Goal: Find specific page/section: Locate a particular part of the current website

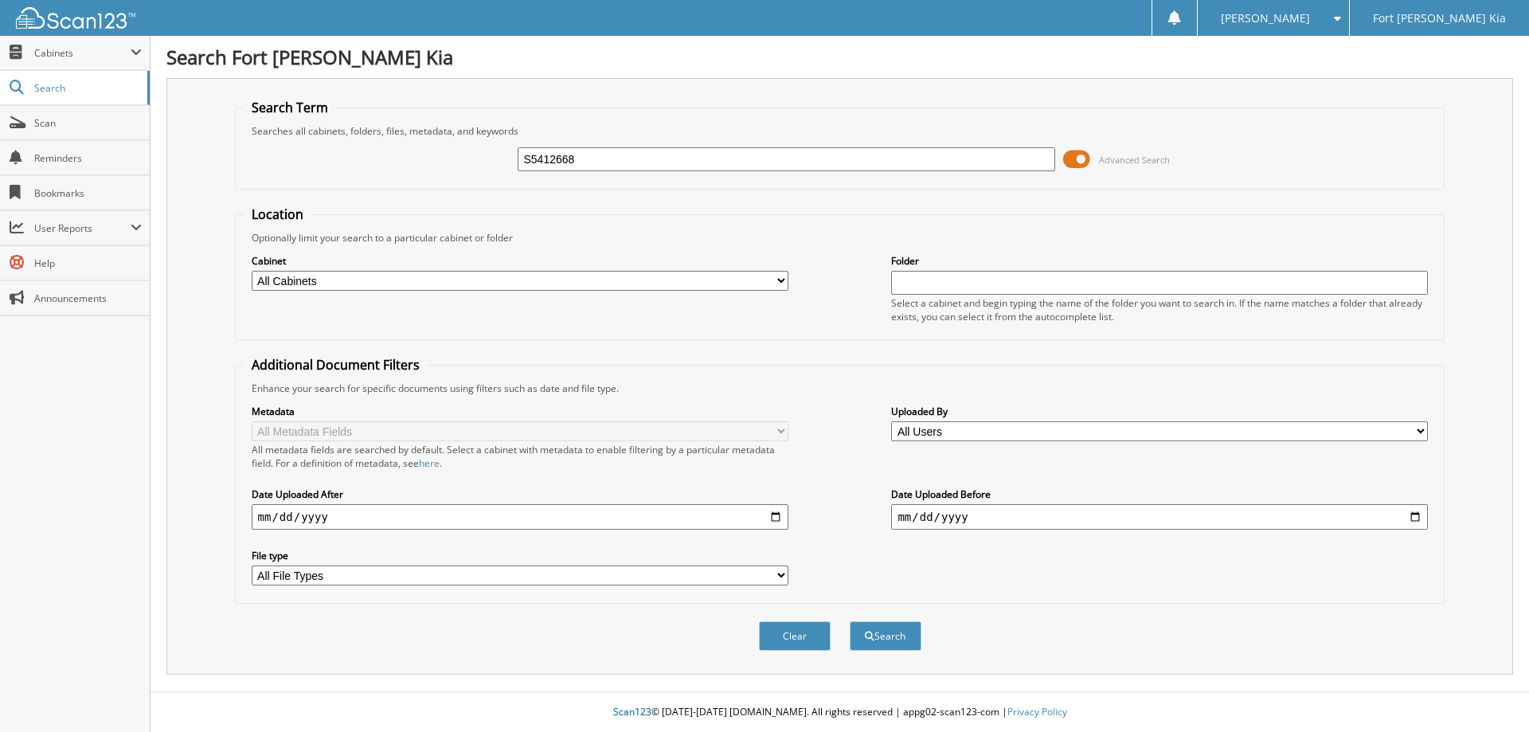
type input "S5412668"
click at [850, 621] on button "Search" at bounding box center [886, 635] width 72 height 29
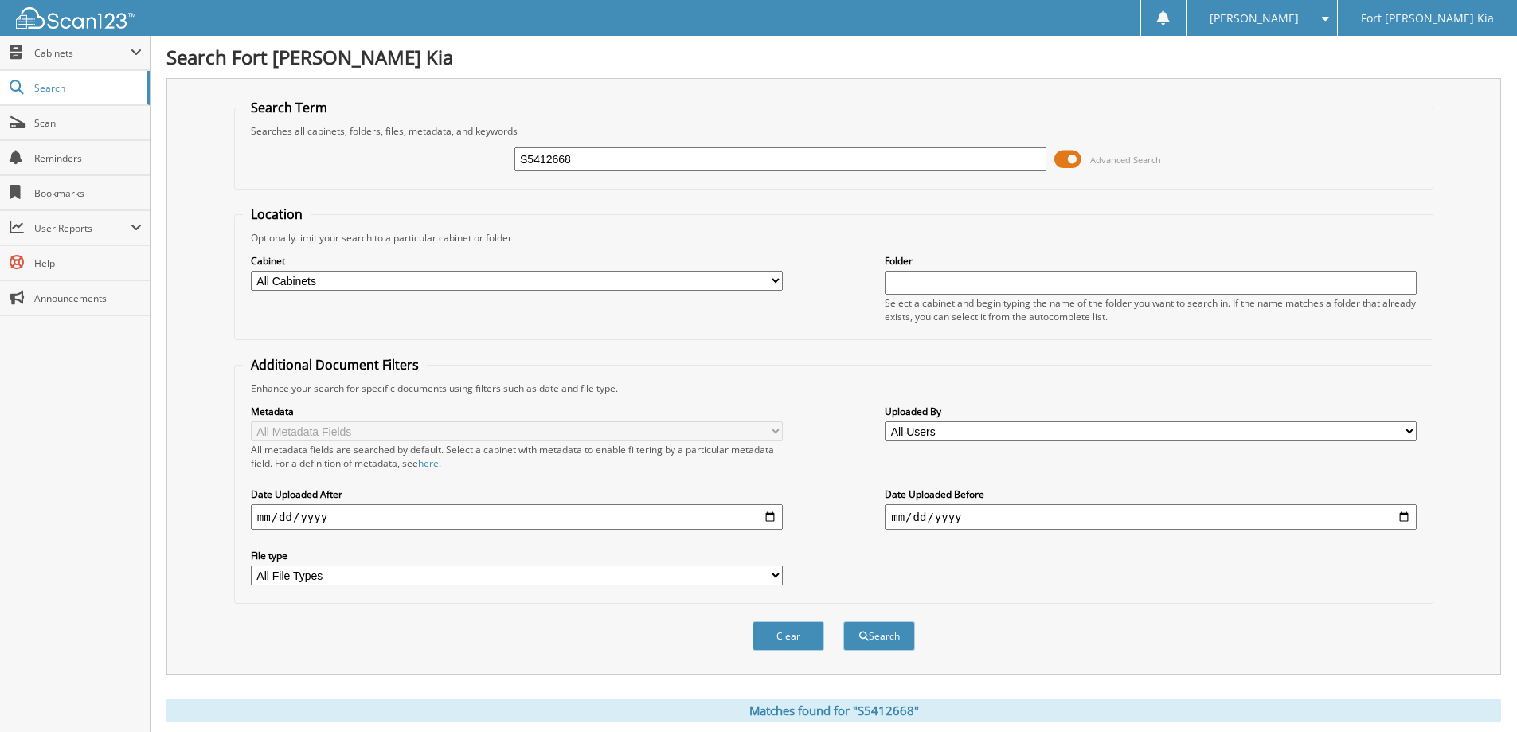
click at [1074, 164] on span at bounding box center [1067, 159] width 27 height 24
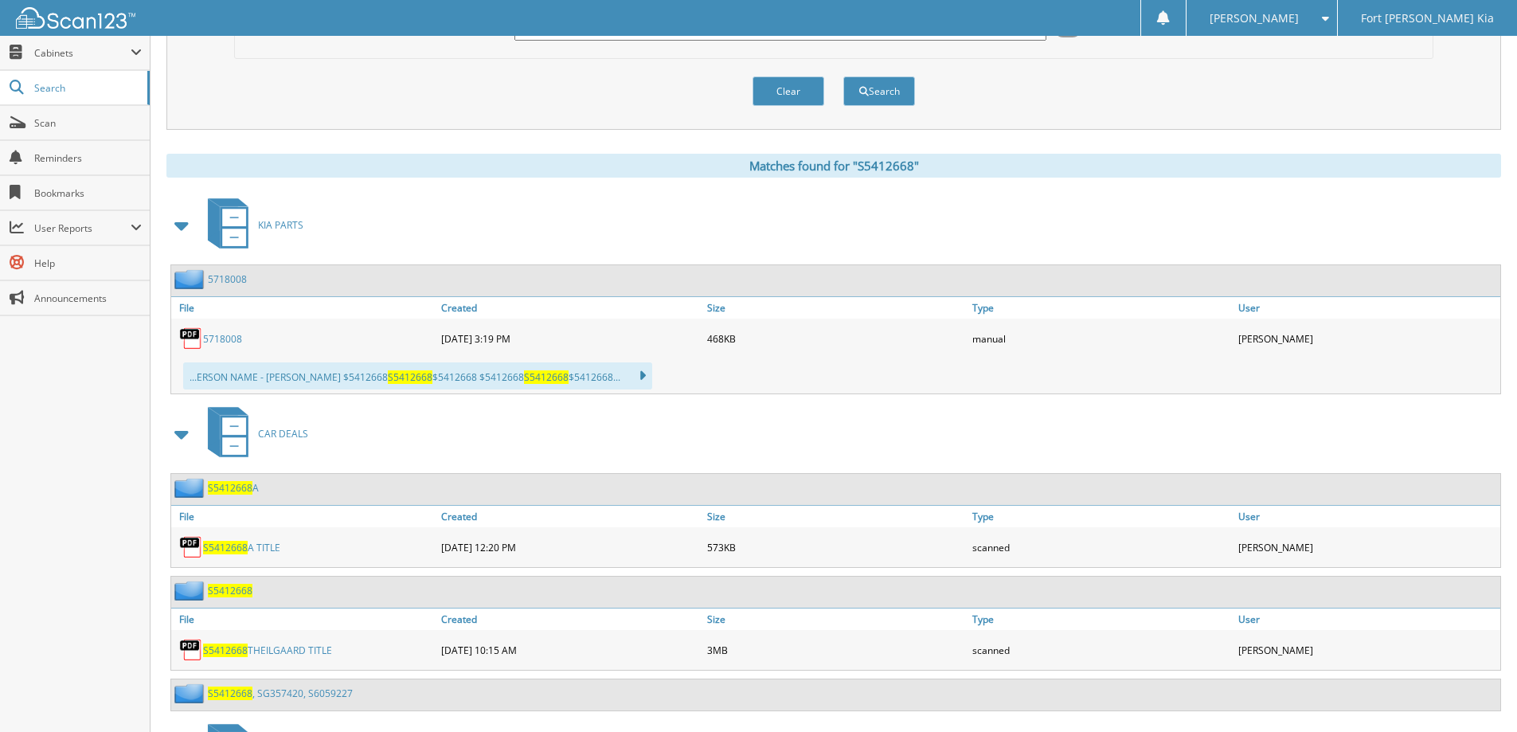
scroll to position [358, 0]
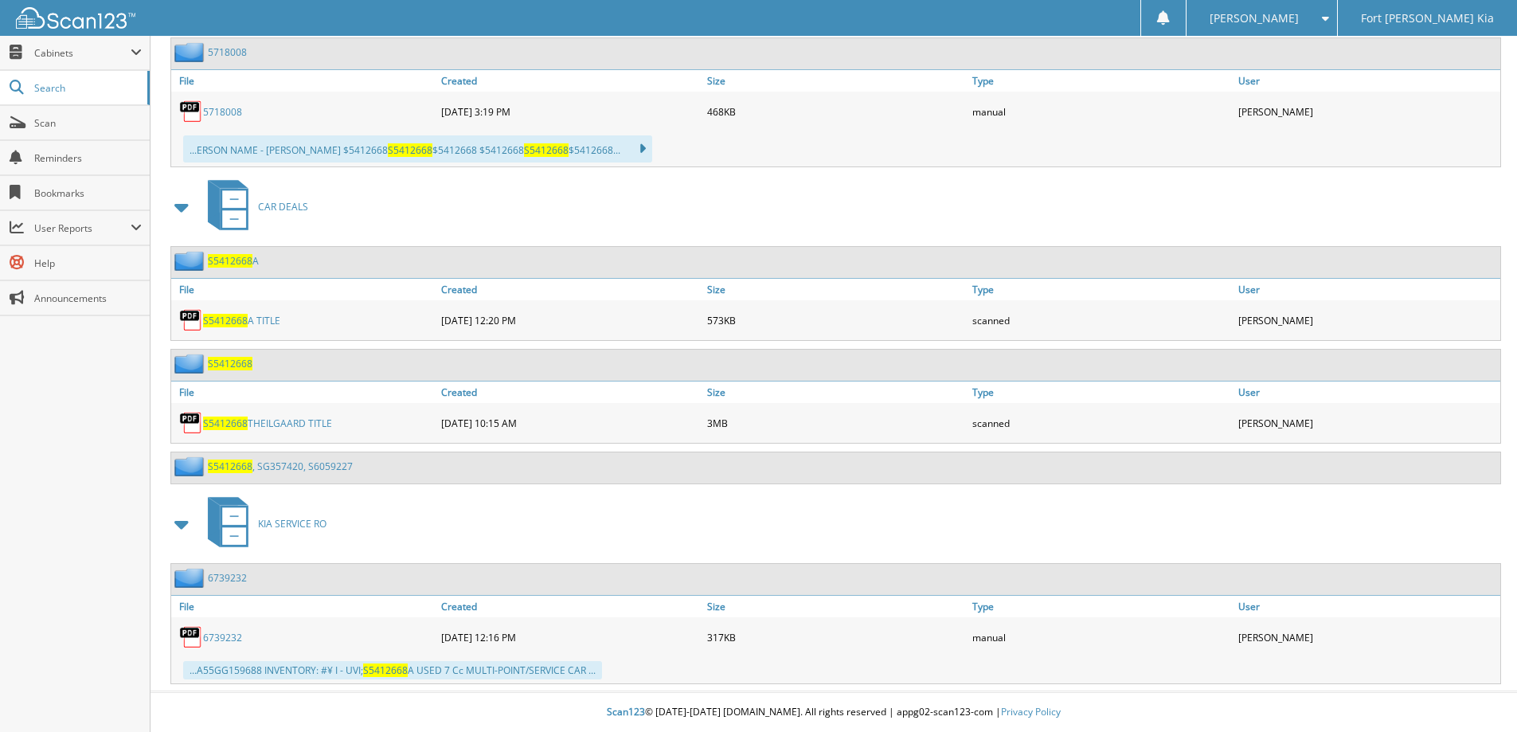
click at [257, 421] on link "S5412668 THEILGAARD TITLE" at bounding box center [267, 424] width 129 height 14
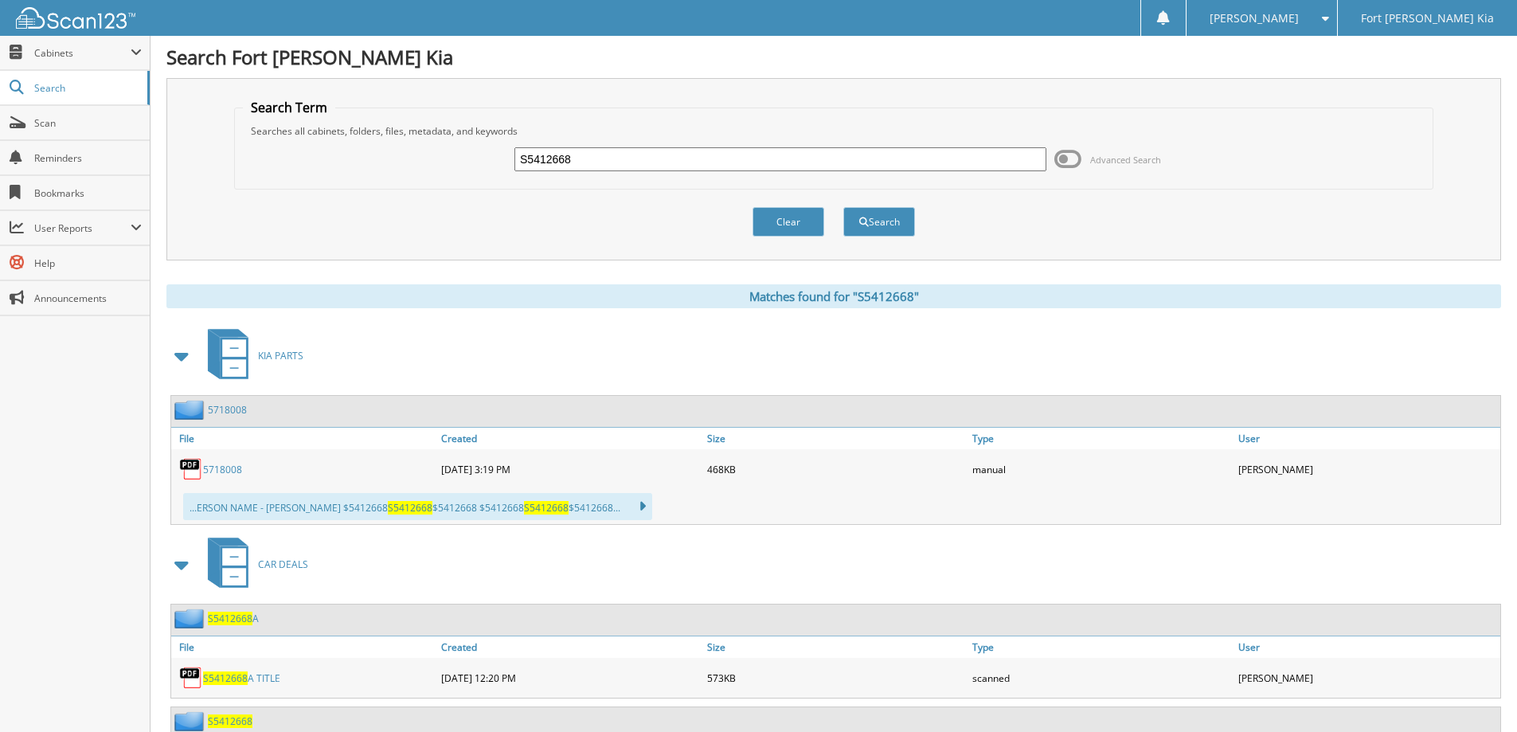
click at [566, 154] on input "S5412668" at bounding box center [780, 159] width 532 height 24
paste input "G684892"
type input "SG684892"
click at [843, 207] on button "Search" at bounding box center [879, 221] width 72 height 29
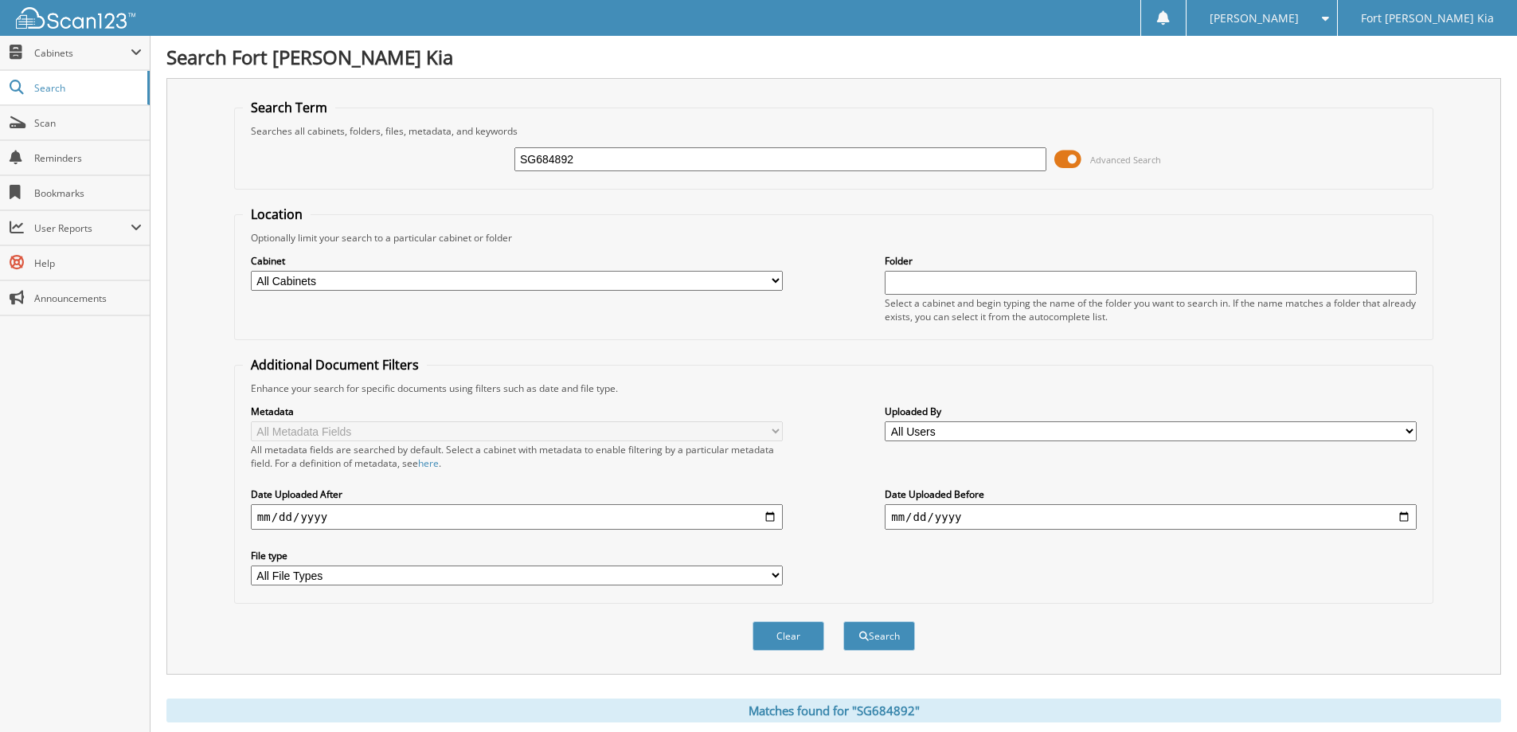
click at [1070, 152] on span at bounding box center [1067, 159] width 27 height 24
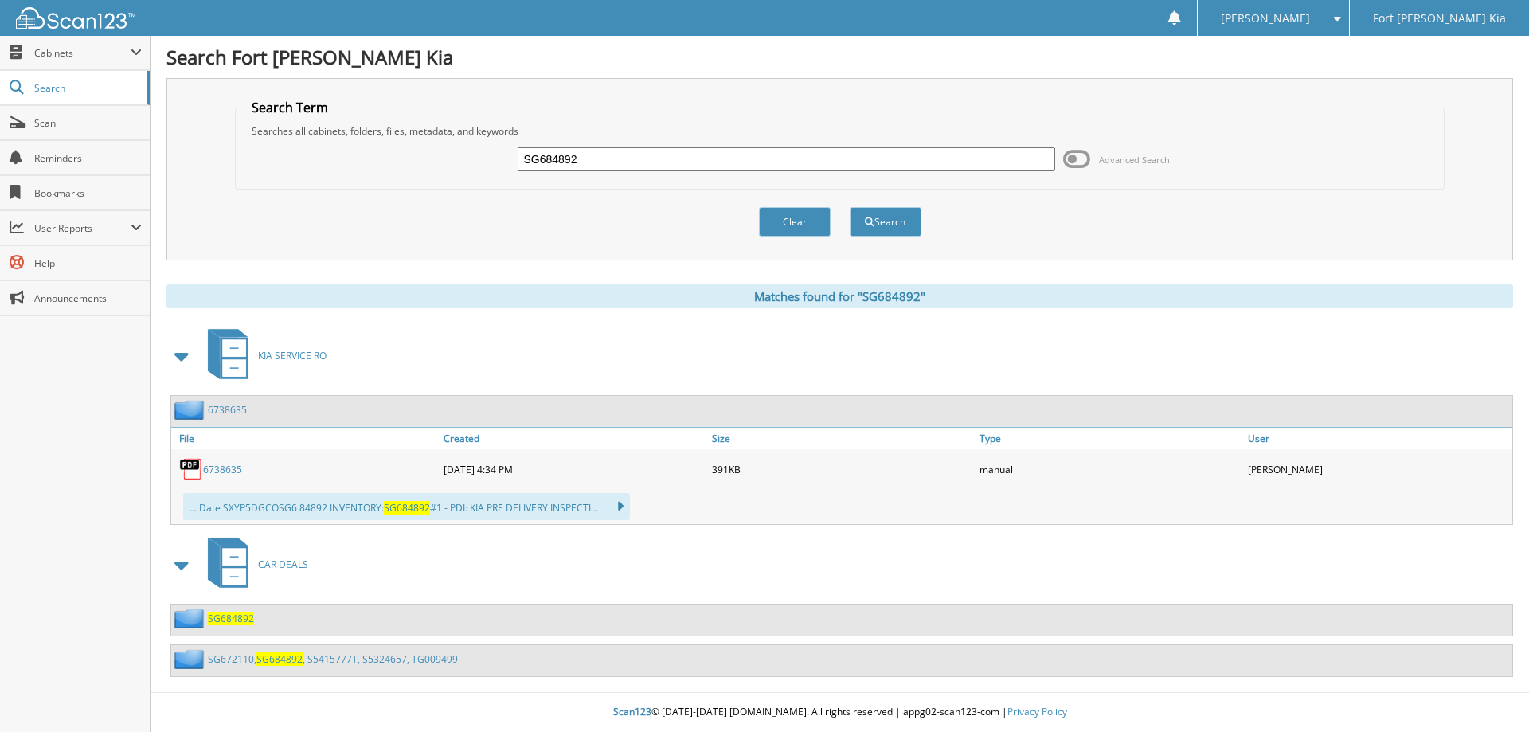
click at [229, 618] on span "SG684892" at bounding box center [231, 619] width 46 height 14
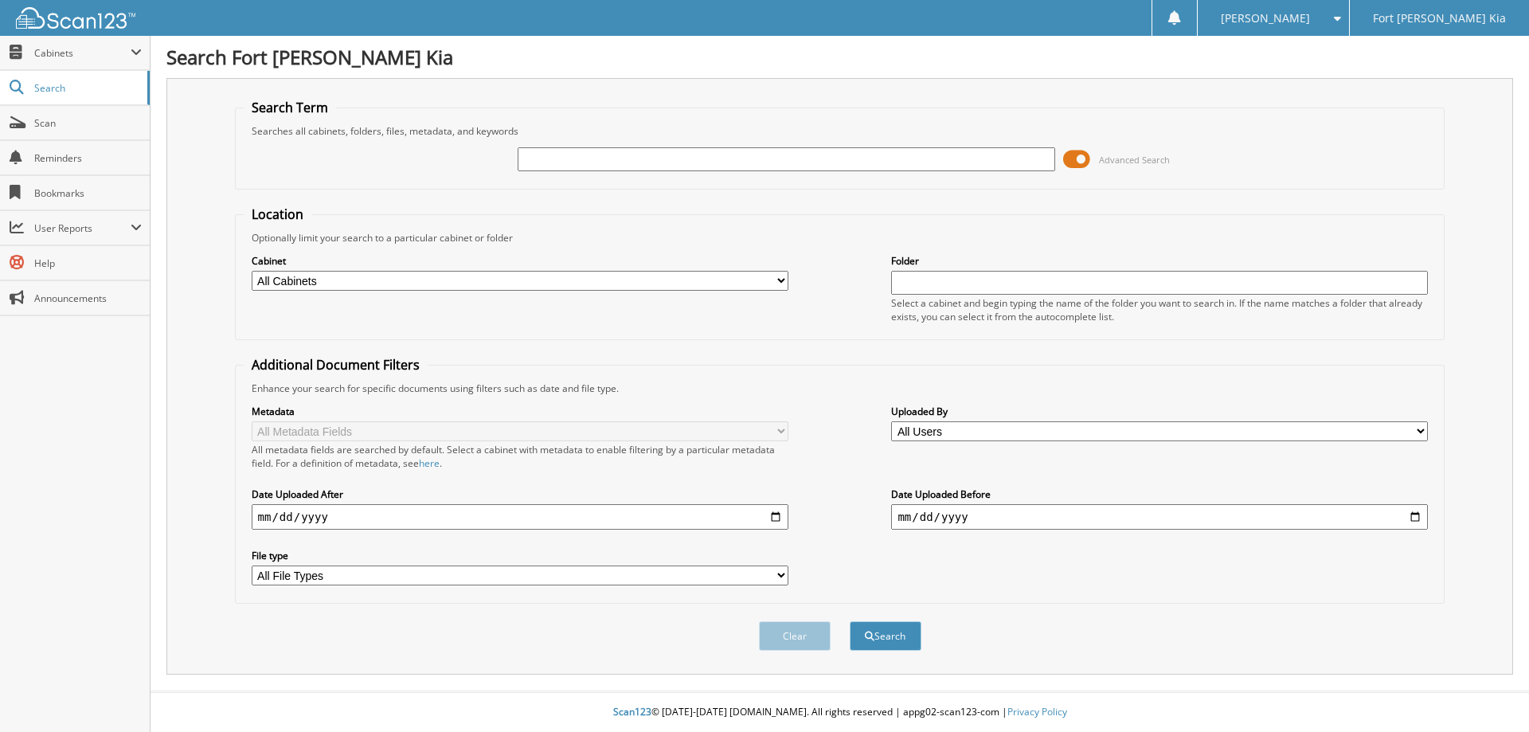
click at [770, 156] on input "text" at bounding box center [786, 159] width 537 height 24
type input "SG665205A"
click at [850, 621] on button "Search" at bounding box center [886, 635] width 72 height 29
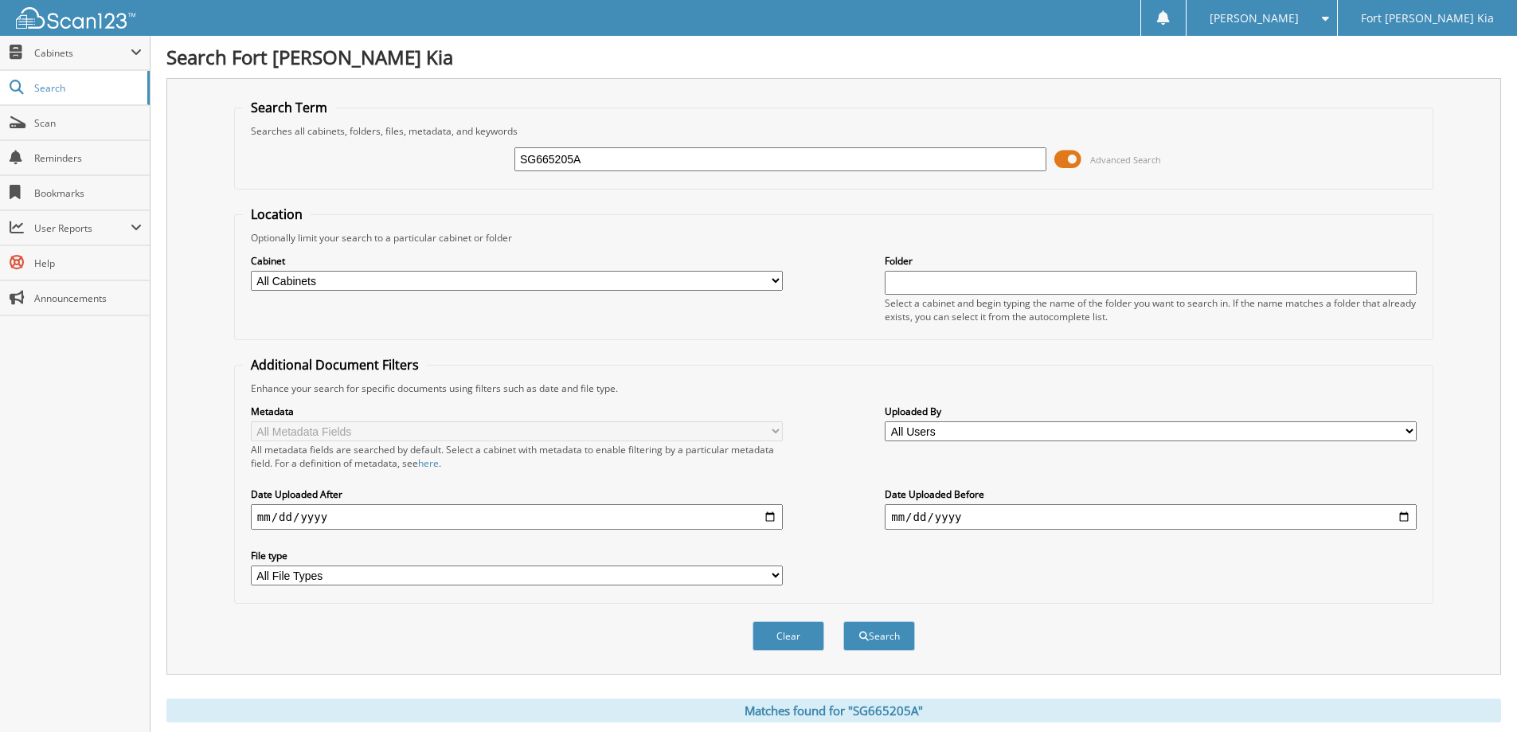
click at [1069, 162] on span at bounding box center [1067, 159] width 27 height 24
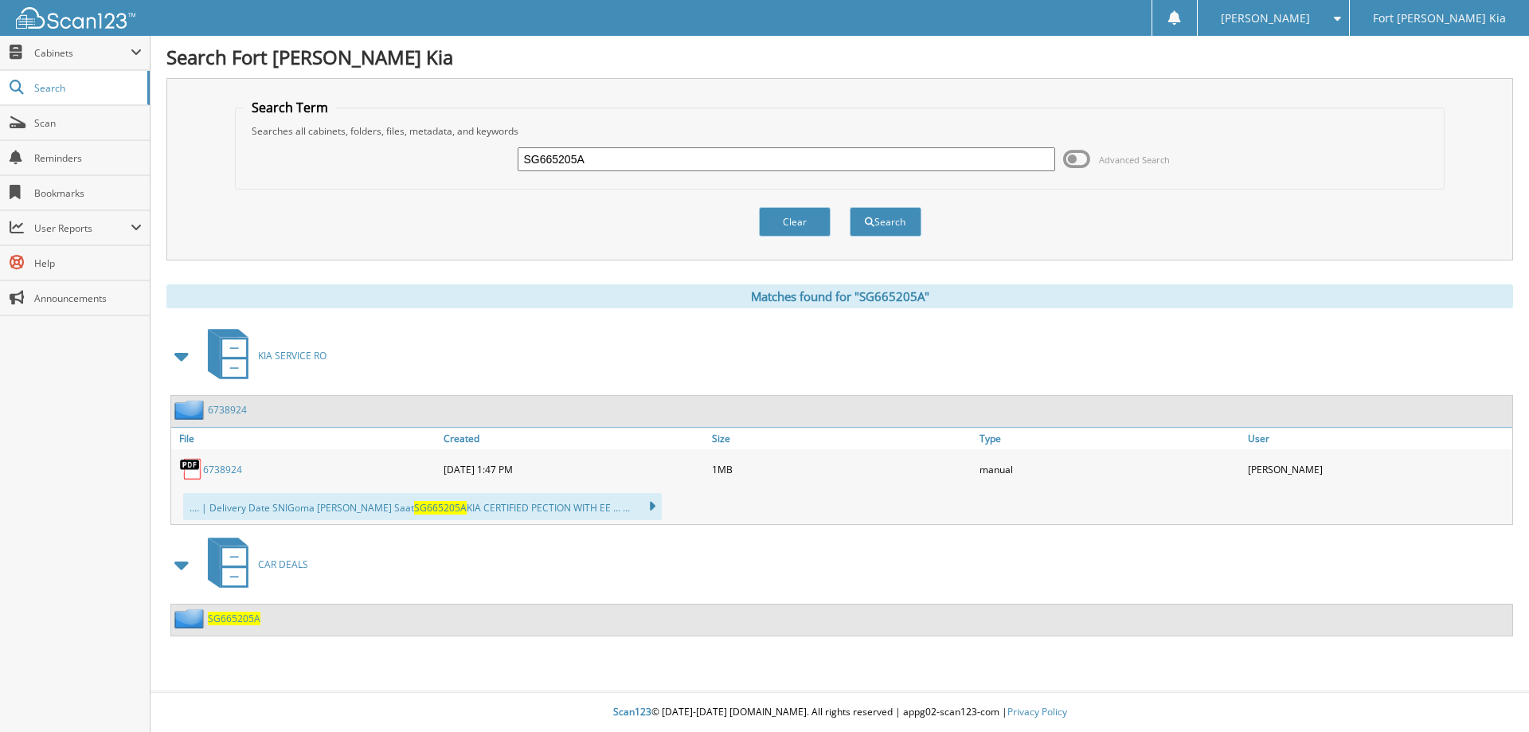
click at [249, 624] on span "SG665205A" at bounding box center [234, 619] width 53 height 14
